Goal: Information Seeking & Learning: Learn about a topic

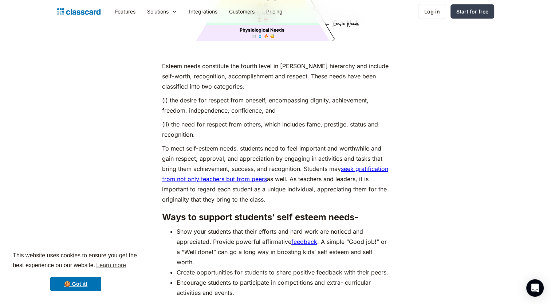
scroll to position [2567, 0]
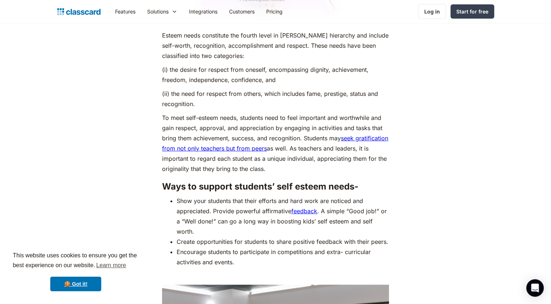
scroll to position [2596, 0]
